Goal: Complete application form: Complete application form

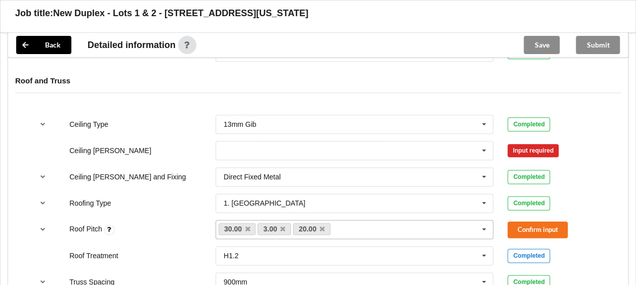
scroll to position [557, 0]
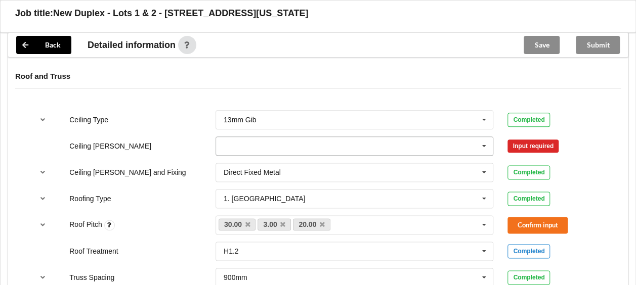
click at [327, 146] on input "text" at bounding box center [355, 146] width 277 height 18
click at [169, 147] on div "Ceiling [PERSON_NAME] 400mm 400mm 450mm 600mm See Job Notes Confirm input" at bounding box center [318, 146] width 585 height 33
drag, startPoint x: 304, startPoint y: 143, endPoint x: 296, endPoint y: 145, distance: 8.3
click at [304, 143] on input "text" at bounding box center [355, 146] width 277 height 18
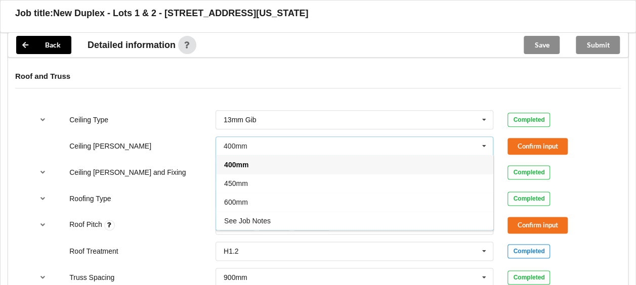
click at [255, 195] on div "600mm" at bounding box center [354, 202] width 277 height 19
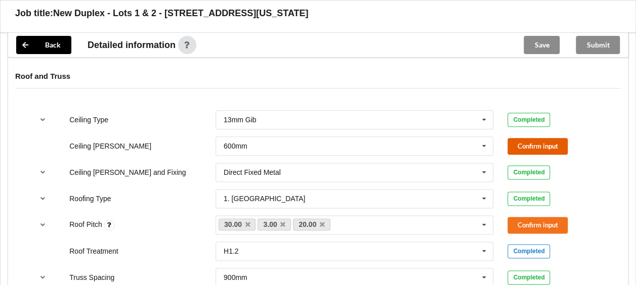
click at [543, 149] on button "Confirm input" at bounding box center [538, 146] width 60 height 17
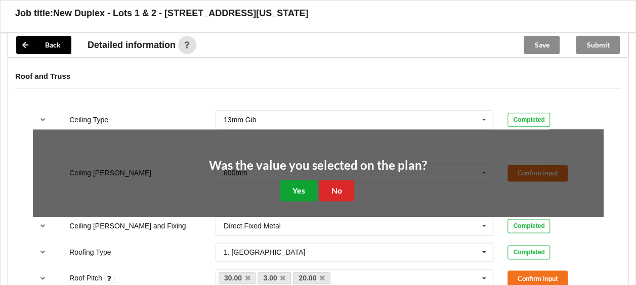
click at [295, 188] on button "Yes" at bounding box center [298, 190] width 37 height 21
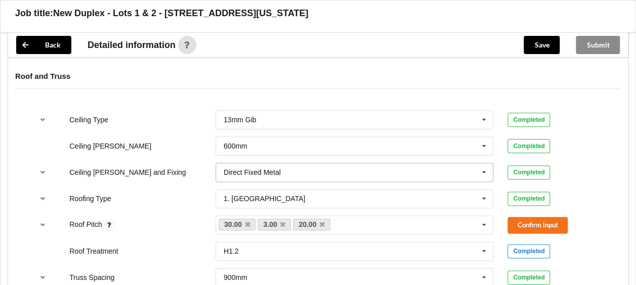
click at [351, 167] on input "text" at bounding box center [355, 172] width 277 height 18
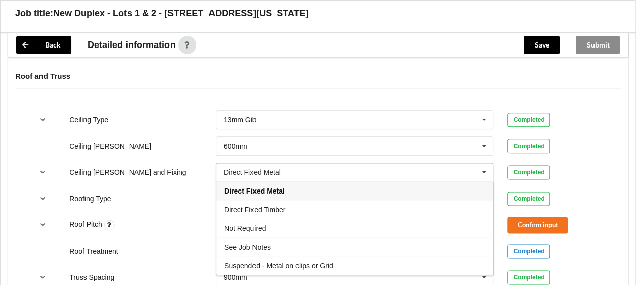
drag, startPoint x: 321, startPoint y: 259, endPoint x: 361, endPoint y: 255, distance: 39.6
click at [322, 258] on div "Suspended - Metal on clips or Grid" at bounding box center [354, 266] width 277 height 19
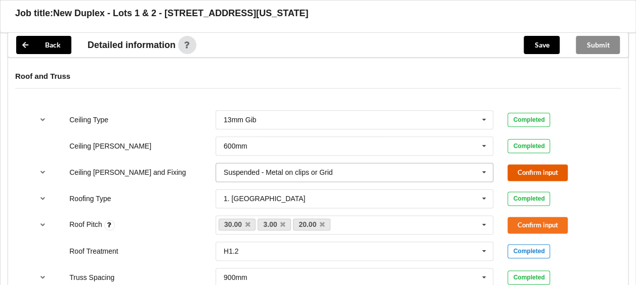
drag, startPoint x: 554, startPoint y: 169, endPoint x: 449, endPoint y: 178, distance: 104.7
click at [553, 169] on button "Confirm input" at bounding box center [538, 173] width 60 height 17
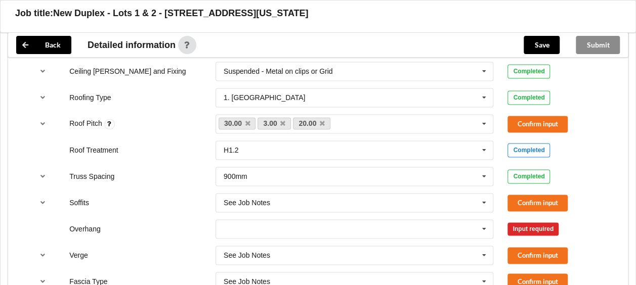
scroll to position [607, 0]
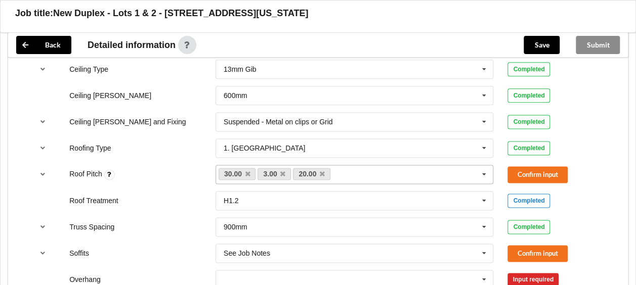
drag, startPoint x: 322, startPoint y: 173, endPoint x: 364, endPoint y: 179, distance: 42.9
click at [322, 172] on icon at bounding box center [322, 174] width 5 height 7
drag, startPoint x: 558, startPoint y: 172, endPoint x: 556, endPoint y: 167, distance: 5.3
click at [556, 167] on button "Confirm input" at bounding box center [538, 175] width 60 height 17
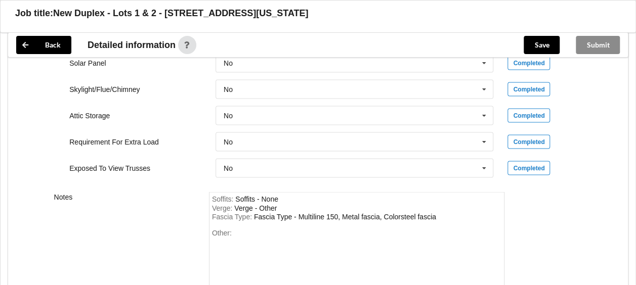
scroll to position [990, 0]
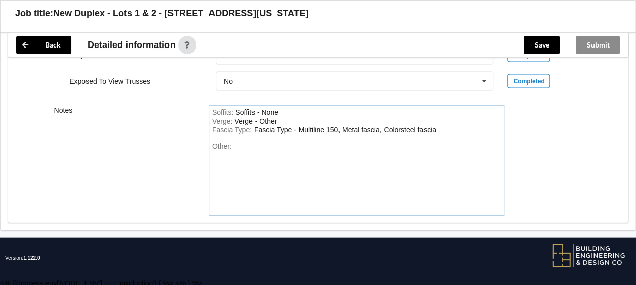
click at [274, 142] on div "Other:" at bounding box center [357, 177] width 290 height 71
click at [238, 142] on div "Sissor trusses in shaded area" at bounding box center [280, 146] width 93 height 8
click at [352, 142] on div "Other: Scissor trusses in shaded area" at bounding box center [357, 177] width 290 height 71
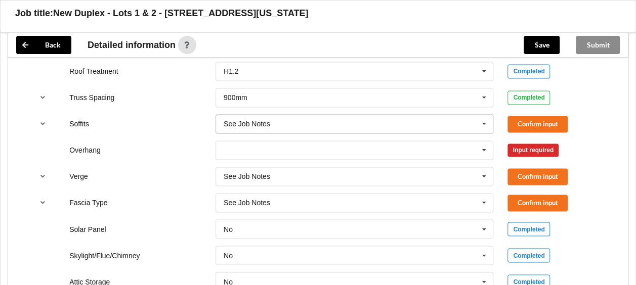
click at [320, 120] on input "text" at bounding box center [355, 124] width 277 height 18
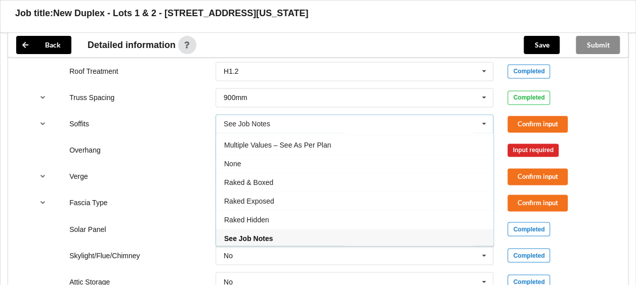
drag, startPoint x: 304, startPoint y: 161, endPoint x: 318, endPoint y: 157, distance: 14.9
click at [304, 160] on div "None" at bounding box center [354, 163] width 277 height 19
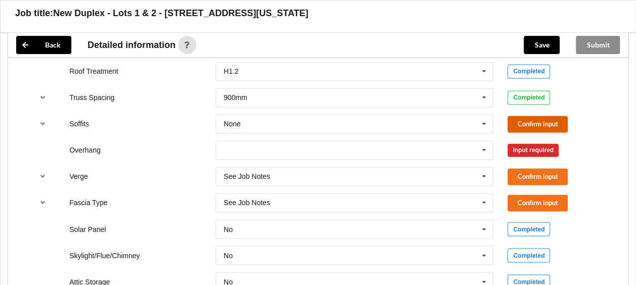
click at [536, 126] on button "Confirm input" at bounding box center [538, 124] width 60 height 17
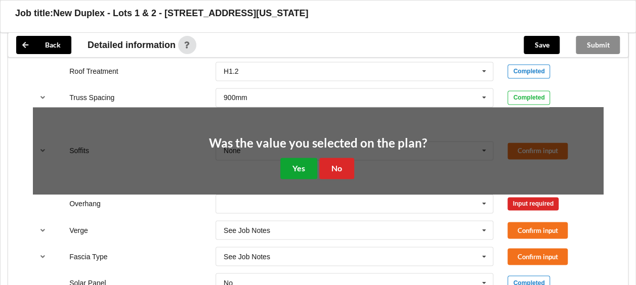
click at [302, 164] on button "Yes" at bounding box center [298, 168] width 37 height 21
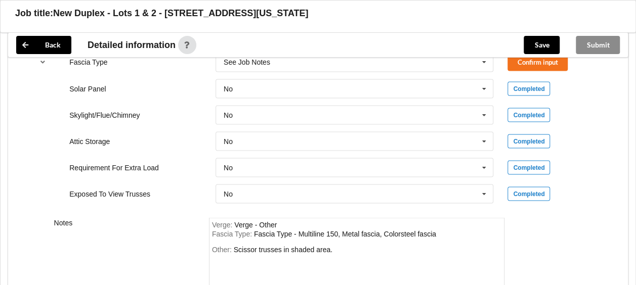
scroll to position [788, 0]
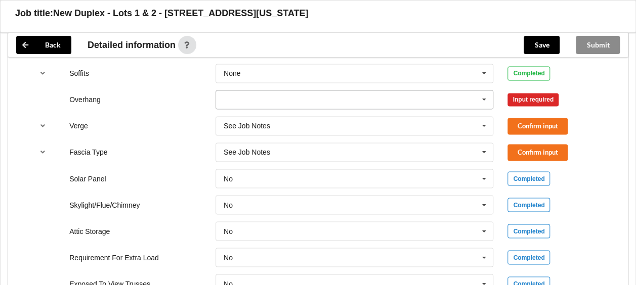
click at [285, 96] on input "text" at bounding box center [355, 100] width 277 height 18
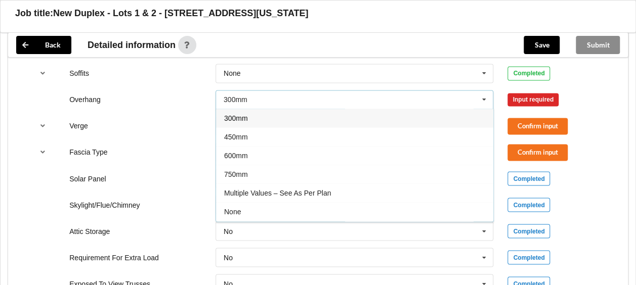
click at [323, 189] on span "Multiple Values – See As Per Plan" at bounding box center [277, 193] width 107 height 8
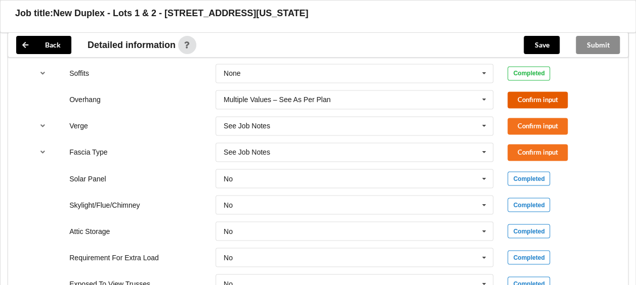
click at [537, 98] on button "Confirm input" at bounding box center [538, 100] width 60 height 17
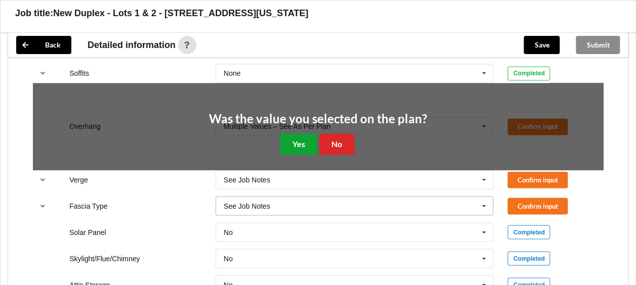
click at [299, 141] on button "Yes" at bounding box center [298, 144] width 37 height 21
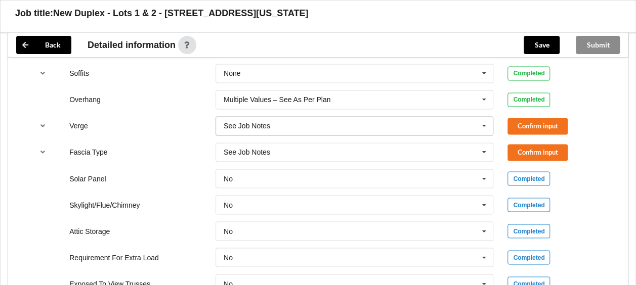
click at [480, 117] on icon at bounding box center [484, 126] width 15 height 19
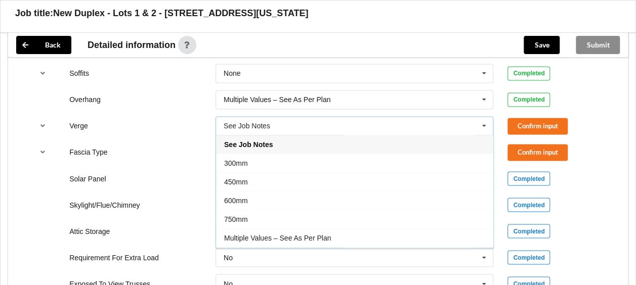
click at [303, 241] on div "See Job Notes 300mm 450mm 600mm 750mm Multiple Values – See As Per Plan No Verge" at bounding box center [355, 191] width 278 height 113
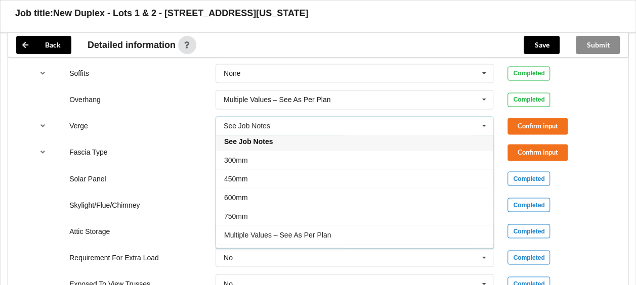
click at [335, 227] on div "Multiple Values – See As Per Plan" at bounding box center [354, 235] width 277 height 19
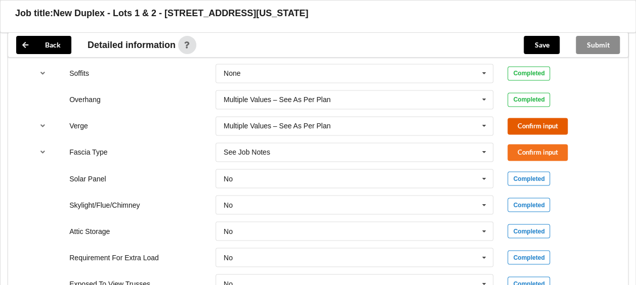
click at [552, 122] on button "Confirm input" at bounding box center [538, 126] width 60 height 17
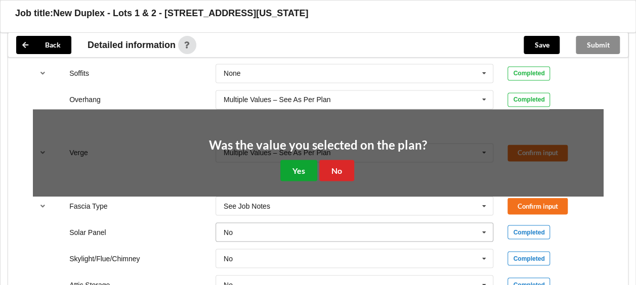
drag, startPoint x: 311, startPoint y: 169, endPoint x: 269, endPoint y: 170, distance: 42.0
click at [311, 169] on button "Yes" at bounding box center [298, 170] width 37 height 21
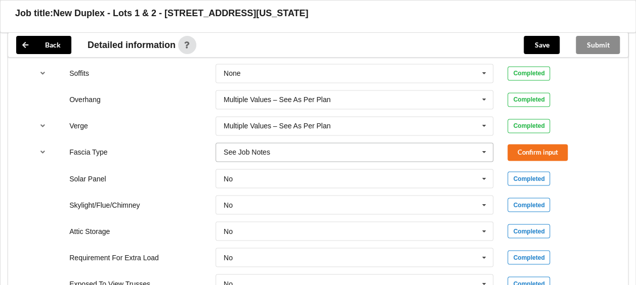
click at [484, 148] on icon at bounding box center [484, 152] width 15 height 19
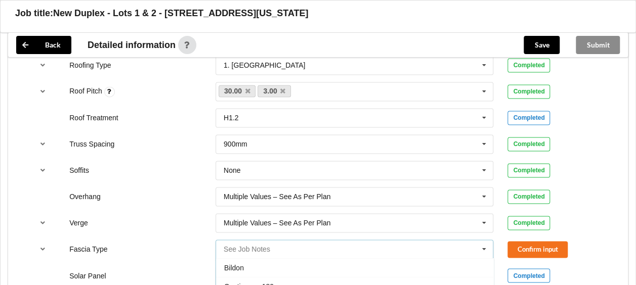
scroll to position [737, 0]
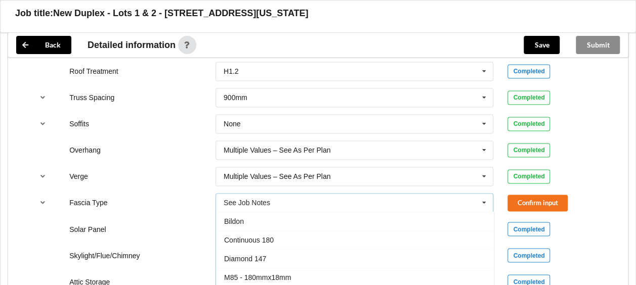
click at [178, 177] on div "Verge" at bounding box center [135, 177] width 146 height 10
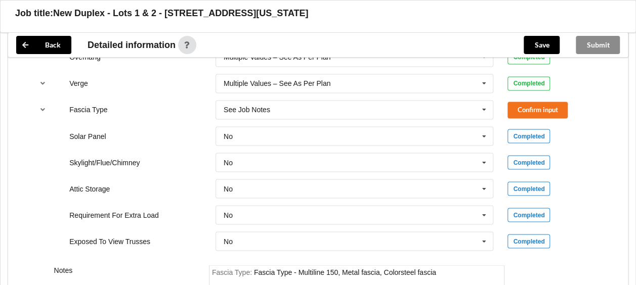
scroll to position [821, 0]
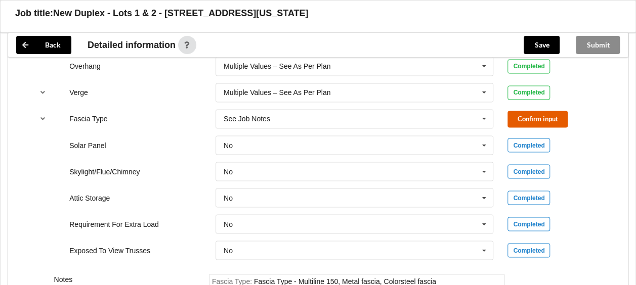
click at [545, 116] on button "Confirm input" at bounding box center [538, 119] width 60 height 17
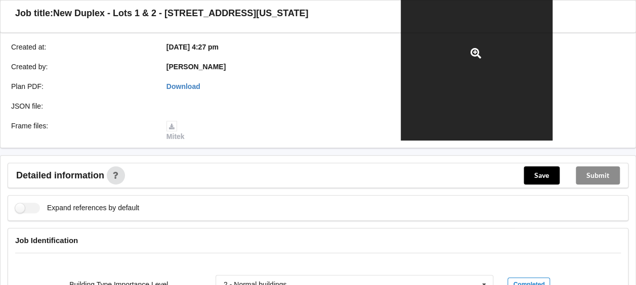
scroll to position [214, 0]
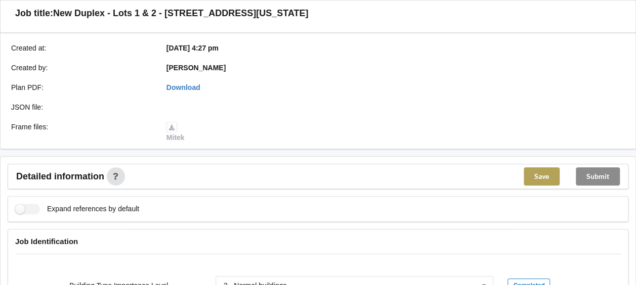
click at [545, 177] on button "Save" at bounding box center [542, 177] width 36 height 18
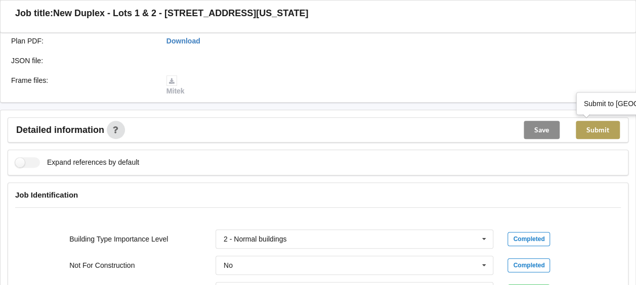
click at [595, 135] on button "Submit" at bounding box center [598, 130] width 44 height 18
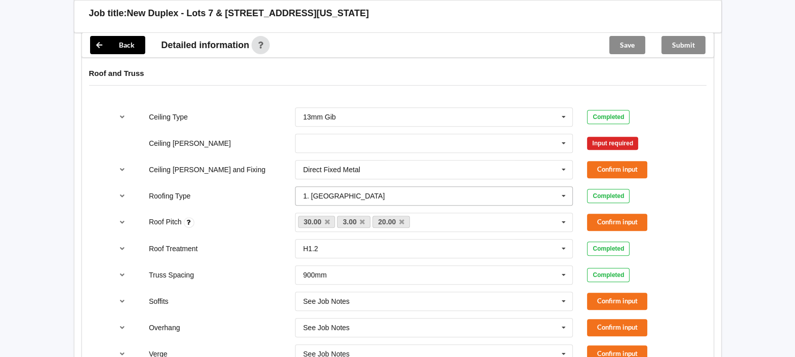
scroll to position [557, 0]
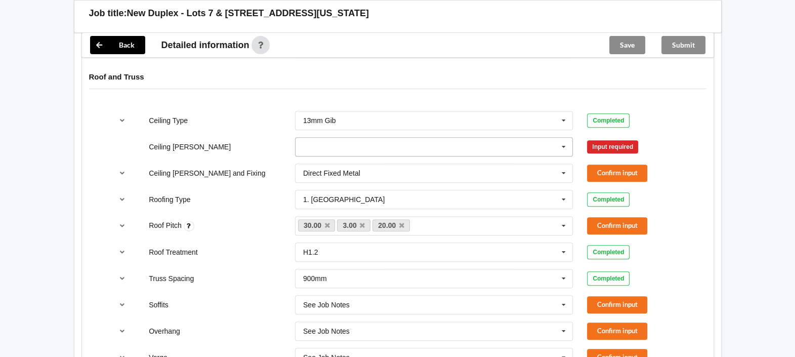
click at [477, 144] on input "text" at bounding box center [434, 147] width 277 height 18
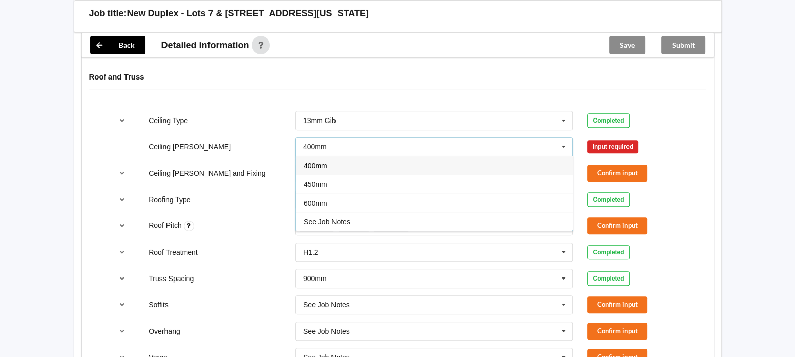
click at [380, 202] on div "600mm" at bounding box center [434, 202] width 277 height 19
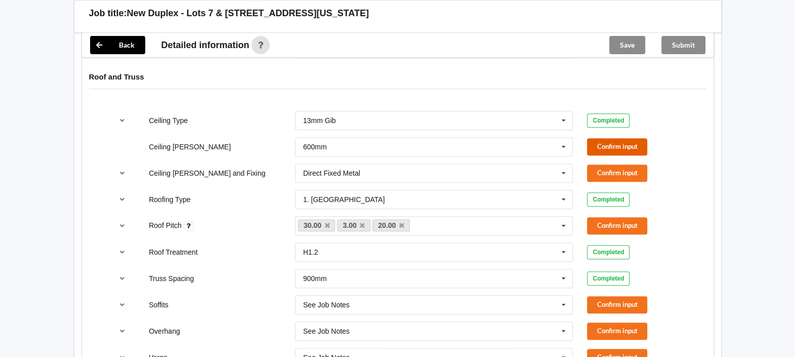
click at [606, 141] on button "Confirm input" at bounding box center [617, 146] width 60 height 17
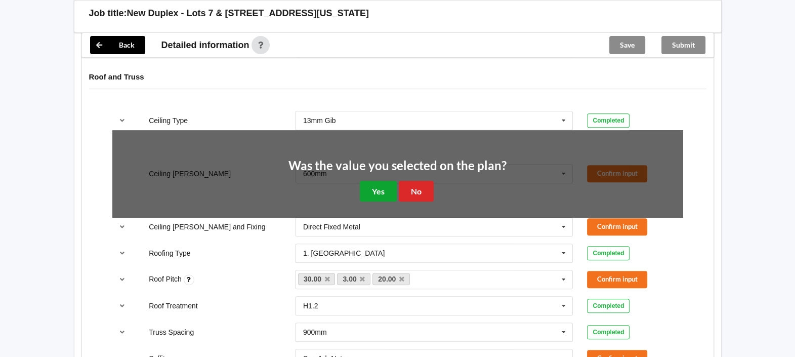
click at [386, 188] on button "Yes" at bounding box center [378, 191] width 37 height 21
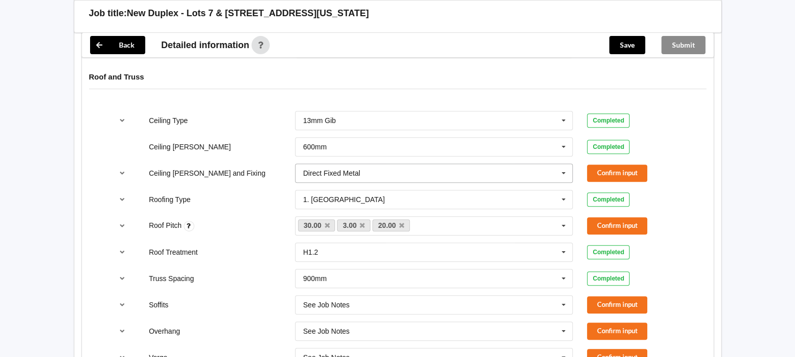
click at [397, 167] on input "text" at bounding box center [434, 173] width 277 height 18
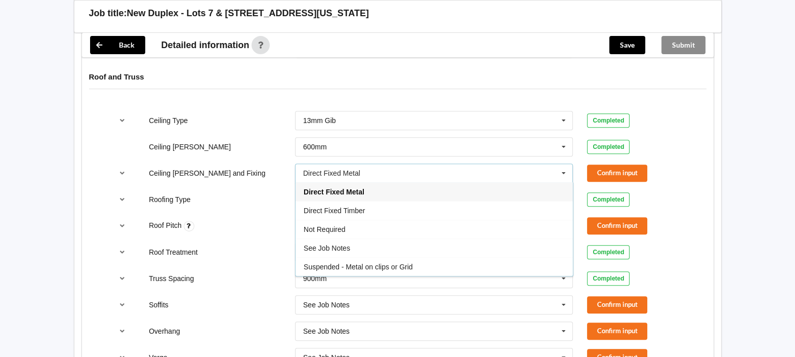
drag, startPoint x: 403, startPoint y: 267, endPoint x: 439, endPoint y: 257, distance: 37.8
click at [405, 266] on span "Suspended - Metal on clips or Grid" at bounding box center [358, 267] width 109 height 8
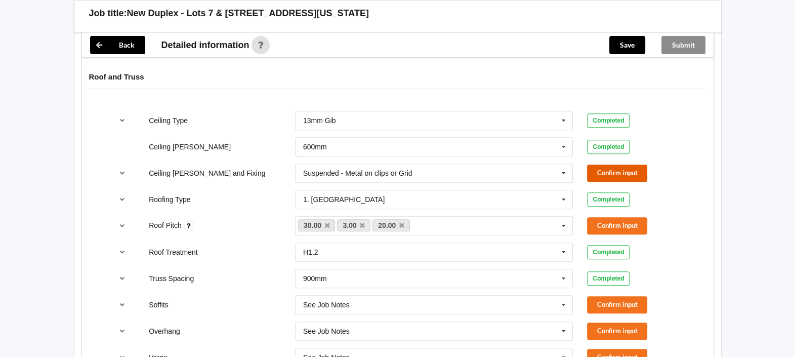
click at [615, 165] on button "Confirm input" at bounding box center [617, 173] width 60 height 17
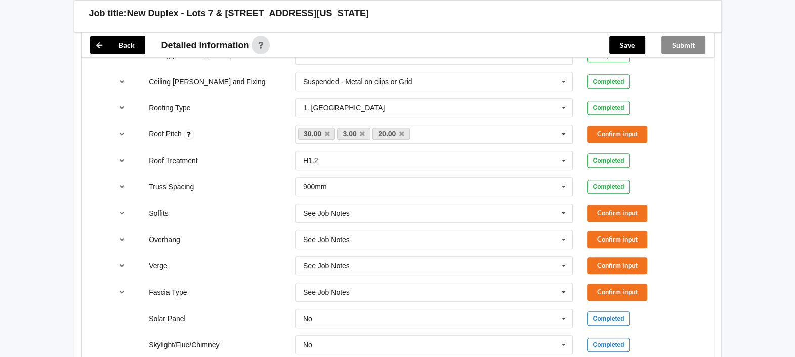
scroll to position [620, 0]
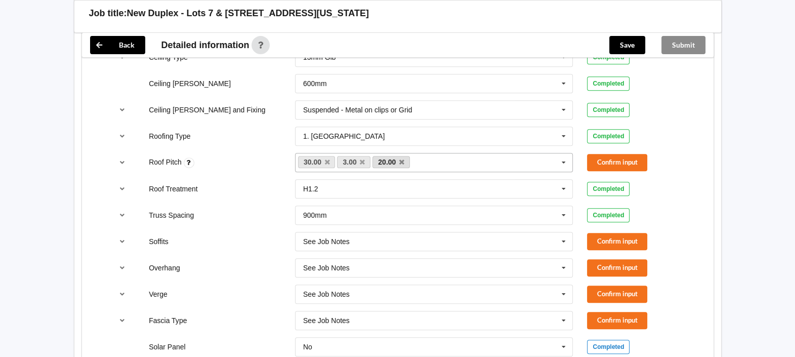
click at [398, 160] on link "20.00" at bounding box center [391, 162] width 37 height 12
click at [400, 159] on icon at bounding box center [401, 162] width 5 height 7
click at [627, 157] on button "Confirm input" at bounding box center [617, 162] width 60 height 17
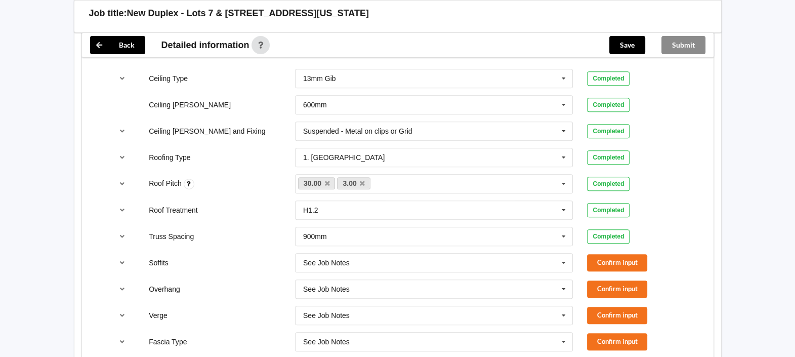
scroll to position [676, 0]
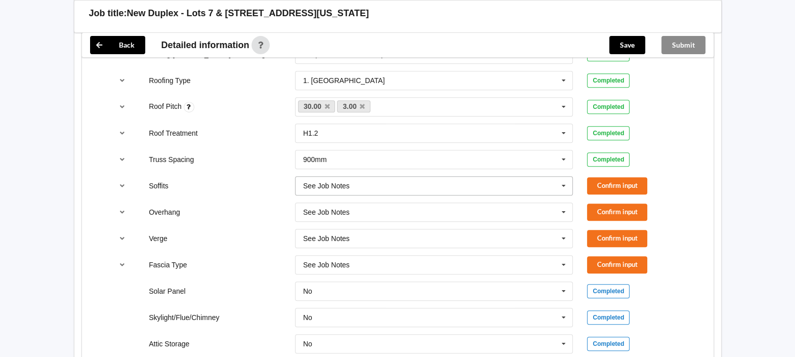
click at [370, 182] on input "text" at bounding box center [434, 186] width 277 height 18
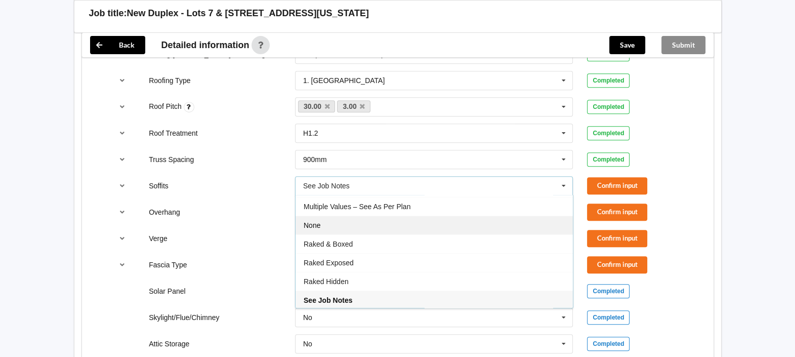
click at [363, 216] on div "None" at bounding box center [434, 225] width 277 height 19
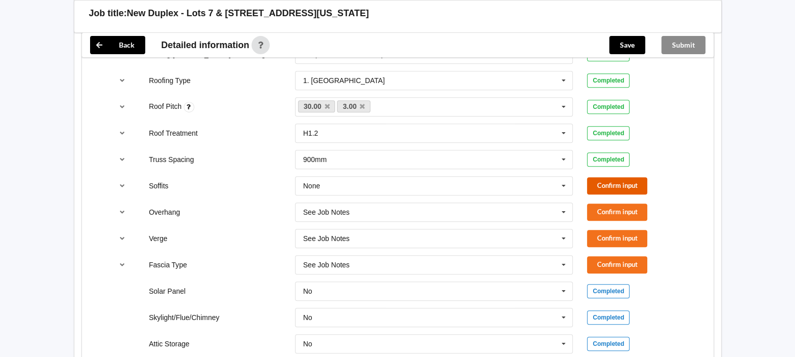
click at [604, 186] on button "Confirm input" at bounding box center [617, 185] width 60 height 17
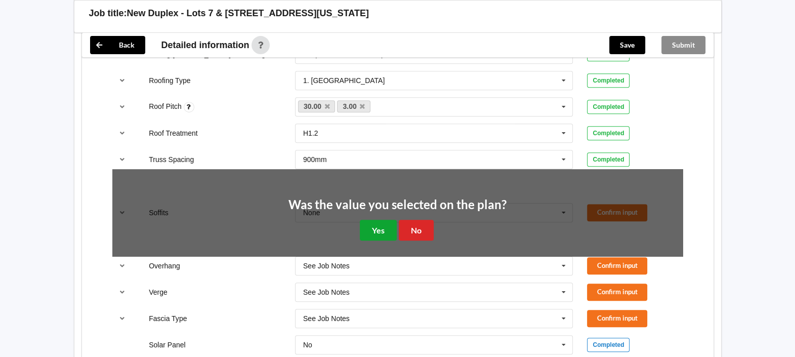
click at [387, 226] on button "Yes" at bounding box center [378, 230] width 37 height 21
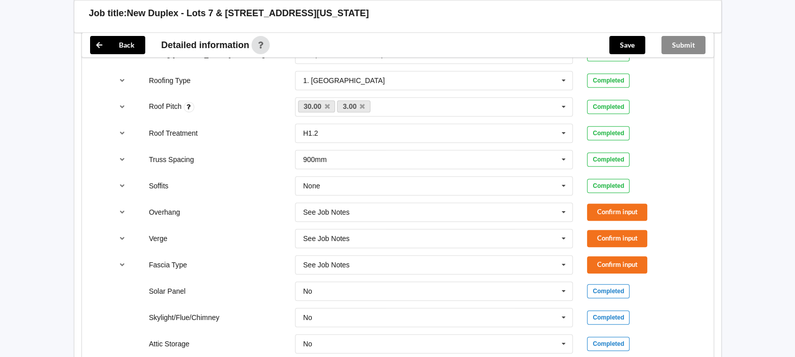
scroll to position [667, 0]
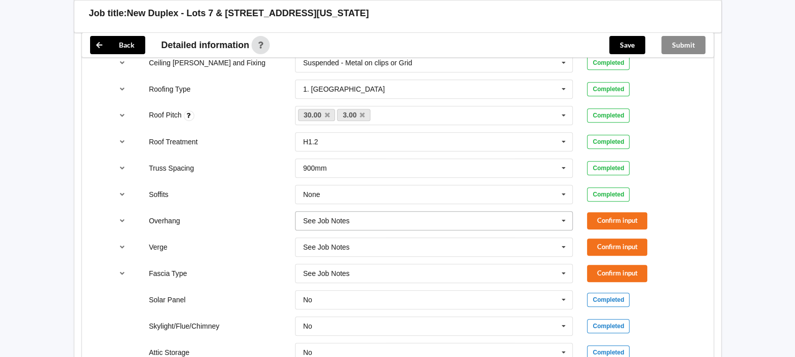
click at [373, 215] on input "text" at bounding box center [434, 221] width 277 height 18
drag, startPoint x: 363, startPoint y: 323, endPoint x: 382, endPoint y: 316, distance: 20.0
click at [363, 285] on div "Multiple Values – See As Per Plan" at bounding box center [434, 332] width 277 height 19
click at [636, 216] on button "Confirm input" at bounding box center [617, 220] width 60 height 17
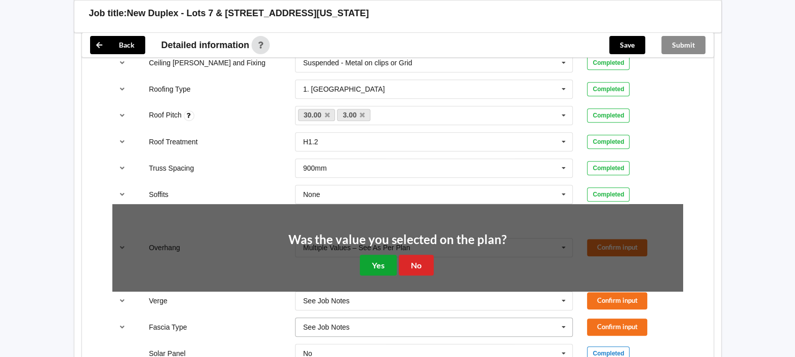
click at [372, 261] on button "Yes" at bounding box center [378, 265] width 37 height 21
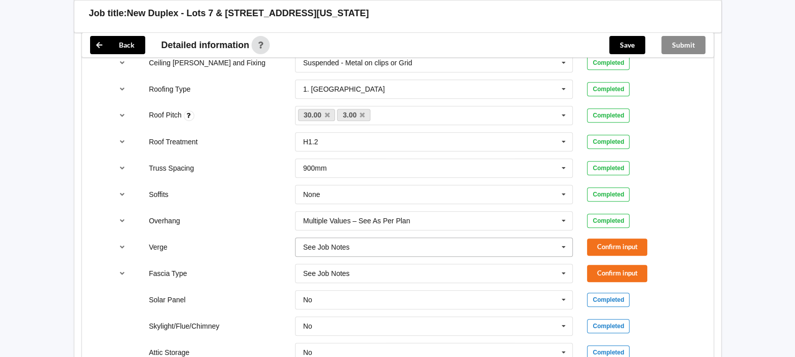
drag, startPoint x: 567, startPoint y: 247, endPoint x: 562, endPoint y: 244, distance: 5.7
click at [567, 245] on icon at bounding box center [563, 247] width 15 height 19
drag, startPoint x: 399, startPoint y: 221, endPoint x: 427, endPoint y: 228, distance: 29.2
click at [400, 224] on span "Multiple Values – See As Per Plan" at bounding box center [357, 228] width 107 height 8
click at [597, 238] on button "Confirm input" at bounding box center [617, 246] width 60 height 17
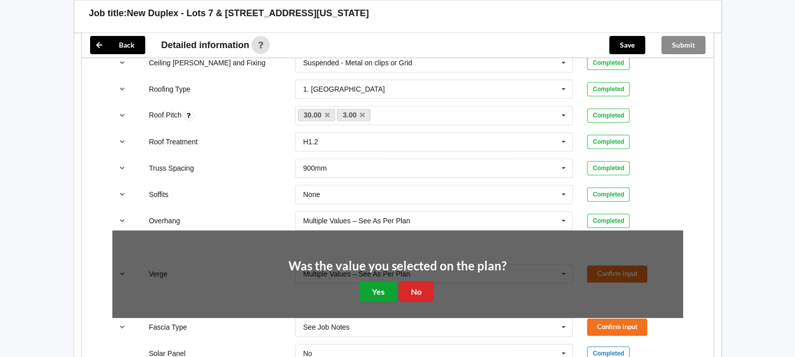
click at [379, 285] on button "Yes" at bounding box center [378, 291] width 37 height 21
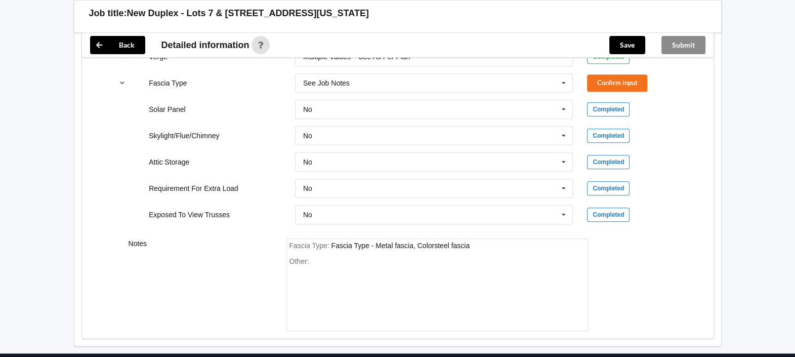
scroll to position [839, 0]
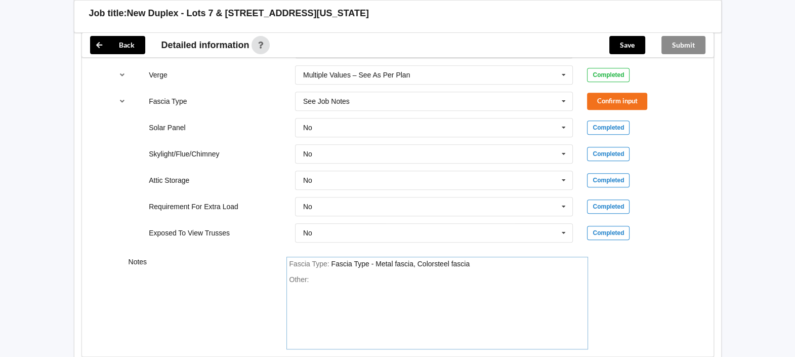
click at [483, 266] on div "Fascia Type : Fascia Type - Metal fascia, Colorsteel fascia" at bounding box center [438, 264] width 296 height 9
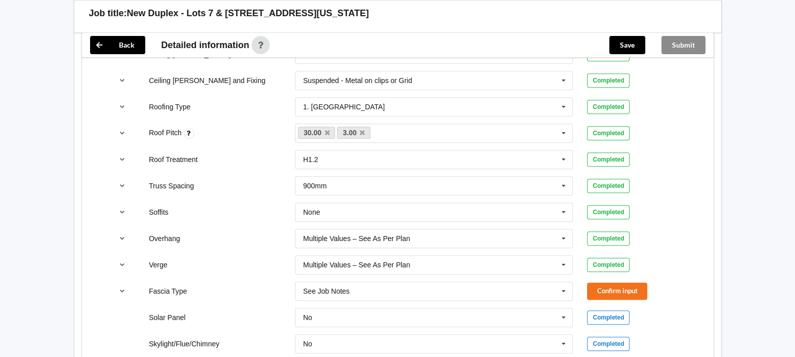
scroll to position [713, 0]
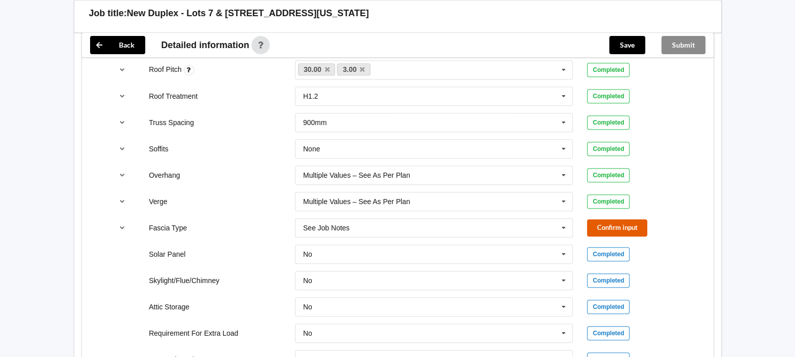
click at [616, 225] on button "Confirm input" at bounding box center [617, 227] width 60 height 17
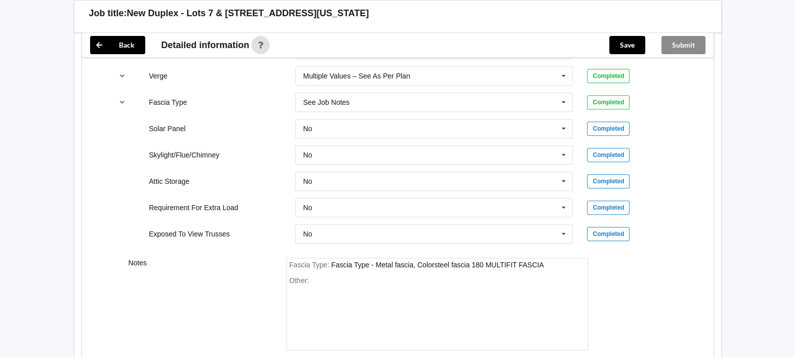
scroll to position [839, 0]
click at [326, 152] on input "text" at bounding box center [434, 154] width 277 height 18
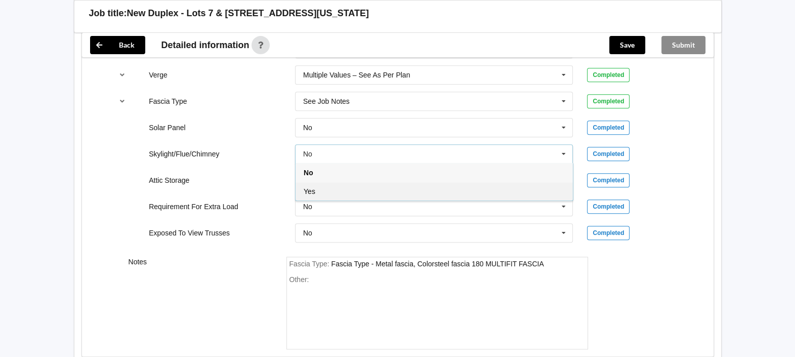
click at [332, 189] on div "Yes" at bounding box center [434, 191] width 277 height 19
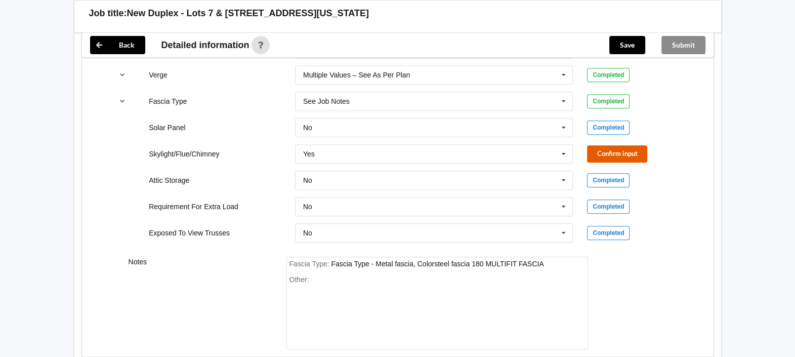
click at [609, 147] on button "Confirm input" at bounding box center [617, 153] width 60 height 17
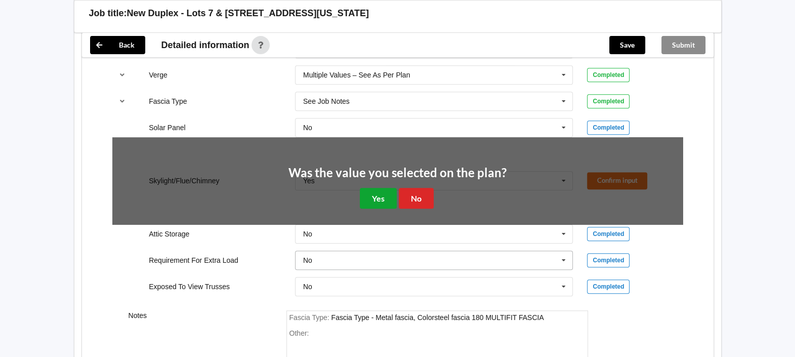
click at [386, 192] on button "Yes" at bounding box center [378, 198] width 37 height 21
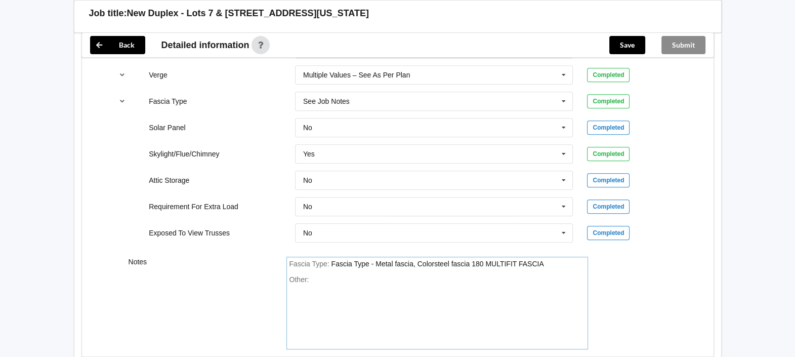
click at [321, 281] on div "Other:" at bounding box center [438, 310] width 296 height 71
drag, startPoint x: 348, startPoint y: 277, endPoint x: 385, endPoint y: 278, distance: 36.5
click at [349, 276] on div "Scissor trussses" at bounding box center [337, 279] width 52 height 8
click at [381, 281] on div "Other: Scissor trusses" at bounding box center [438, 310] width 296 height 71
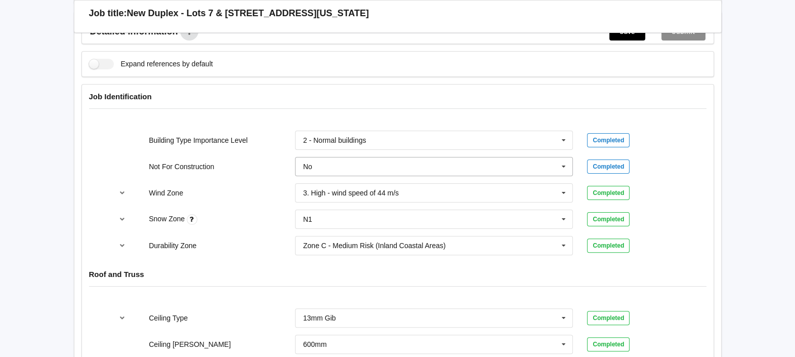
scroll to position [270, 0]
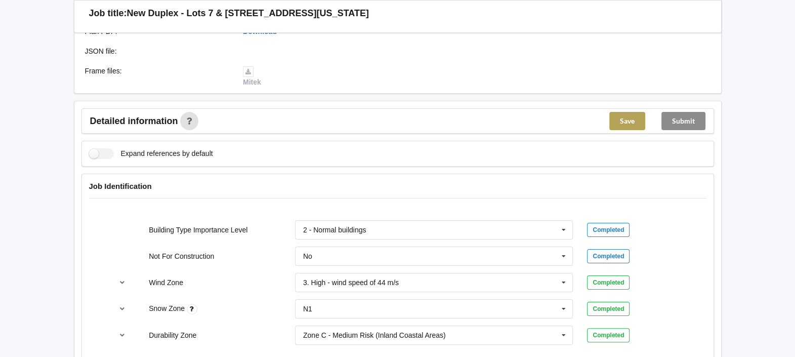
click at [622, 118] on button "Save" at bounding box center [627, 121] width 36 height 18
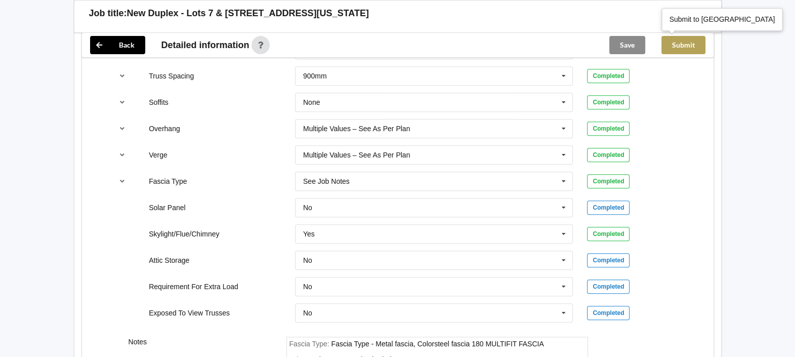
click at [636, 44] on button "Submit" at bounding box center [684, 45] width 44 height 18
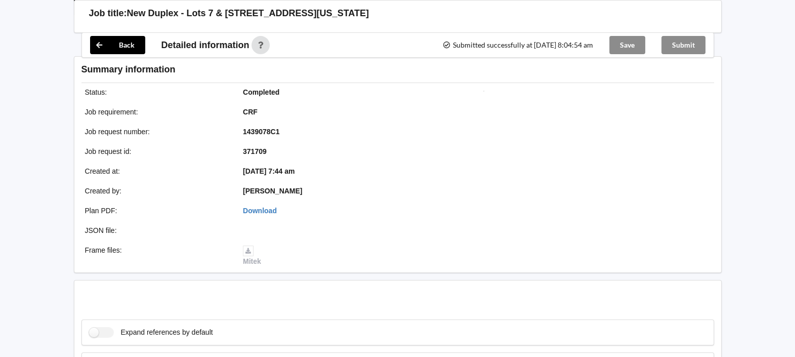
scroll to position [713, 0]
